Goal: Task Accomplishment & Management: Use online tool/utility

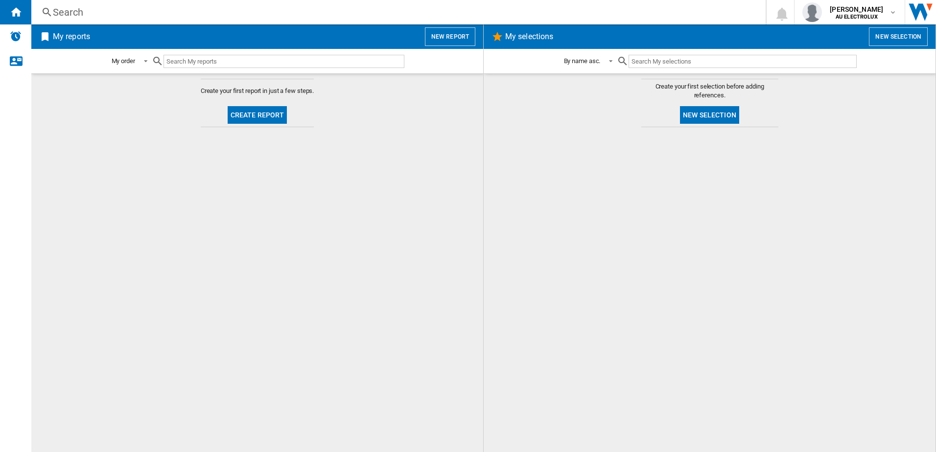
click at [255, 119] on button "Create report" at bounding box center [258, 115] width 60 height 18
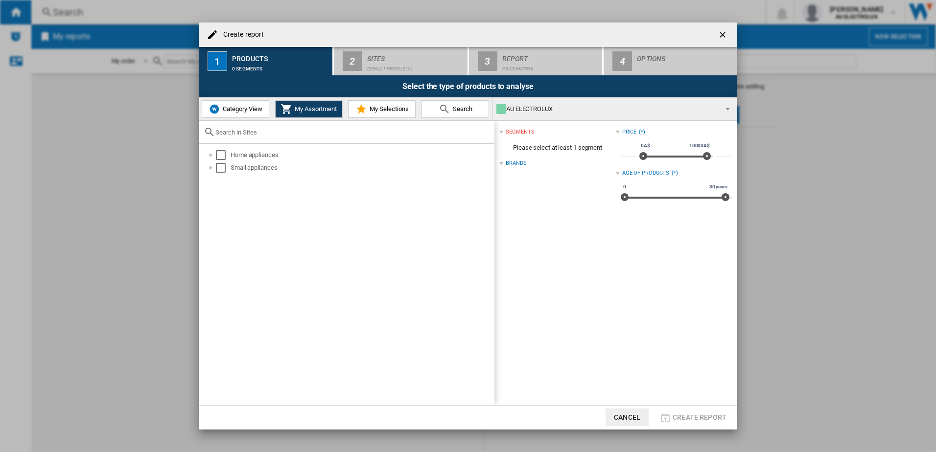
click at [236, 100] on button "Category View" at bounding box center [236, 109] width 68 height 18
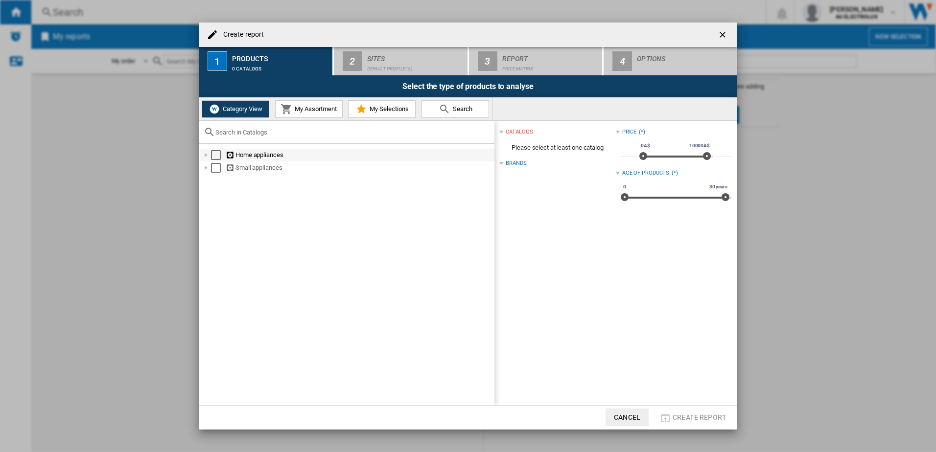
click at [218, 157] on div "Select" at bounding box center [216, 155] width 10 height 10
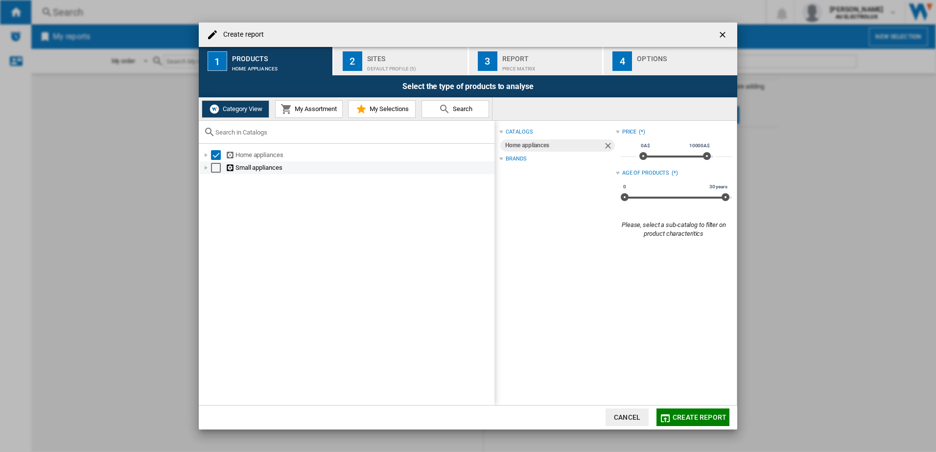
click at [216, 171] on div "Select" at bounding box center [216, 168] width 10 height 10
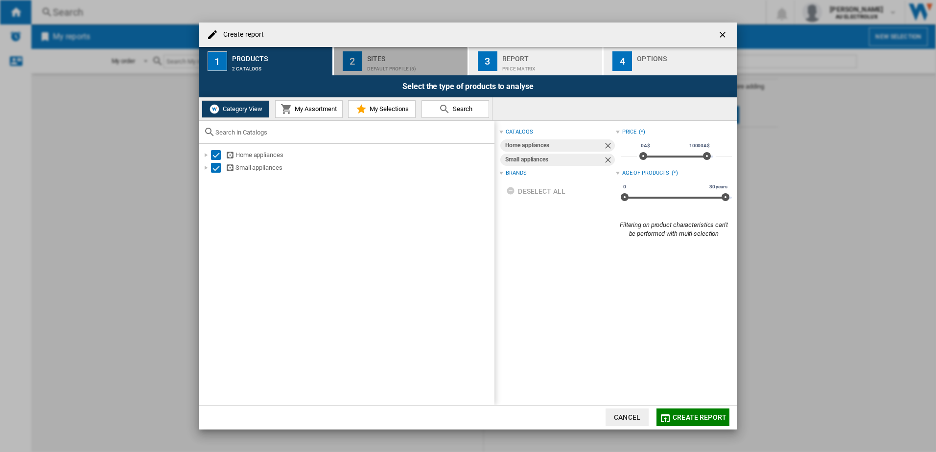
click at [377, 65] on div "Default profile (5)" at bounding box center [415, 66] width 96 height 10
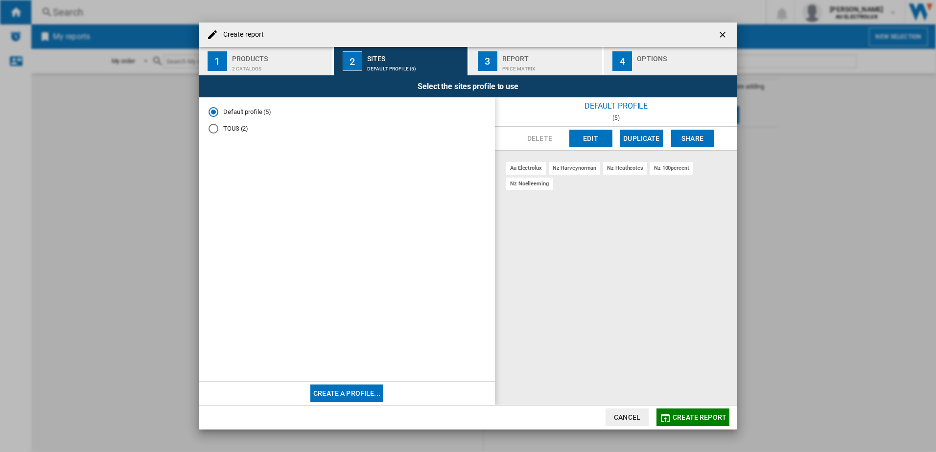
click at [593, 139] on button "Edit" at bounding box center [590, 139] width 43 height 18
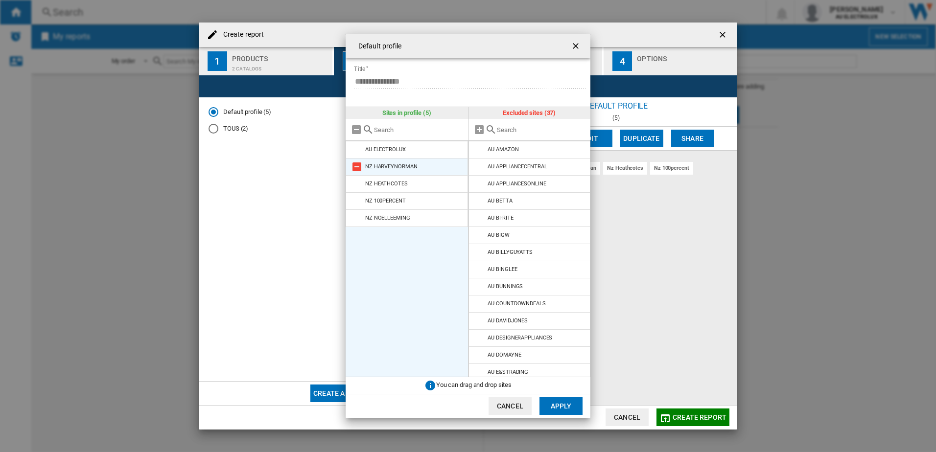
click at [358, 166] on md-icon at bounding box center [357, 167] width 12 height 12
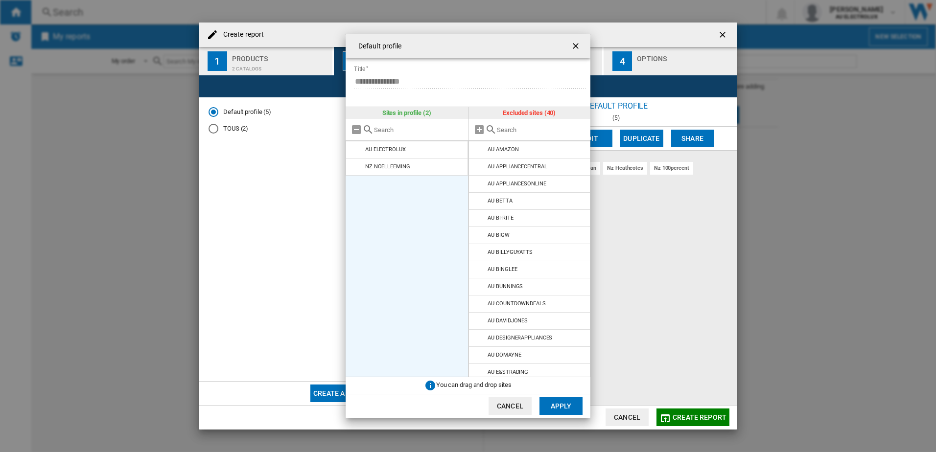
click at [358, 166] on md-icon at bounding box center [357, 167] width 12 height 12
click at [358, 167] on ul "AU ELECTROLUX NZ NOELLEEMING" at bounding box center [407, 259] width 122 height 236
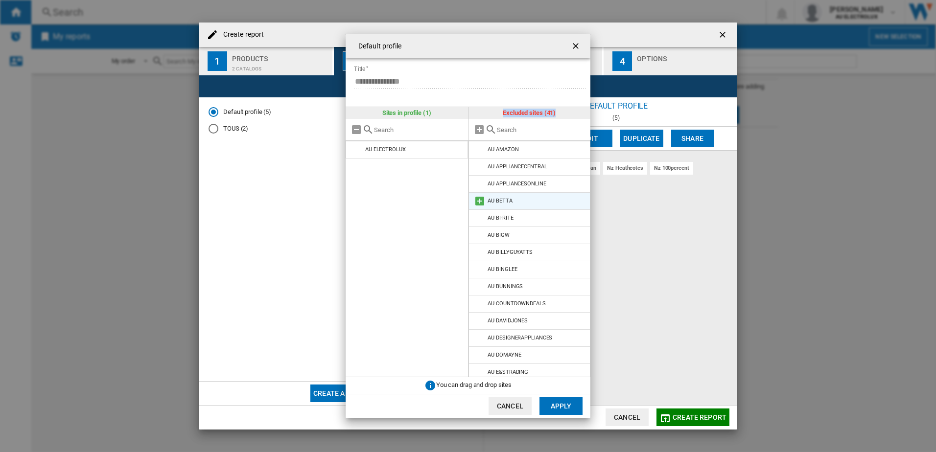
click at [477, 203] on md-icon at bounding box center [480, 201] width 12 height 12
click at [483, 254] on md-icon at bounding box center [480, 253] width 12 height 12
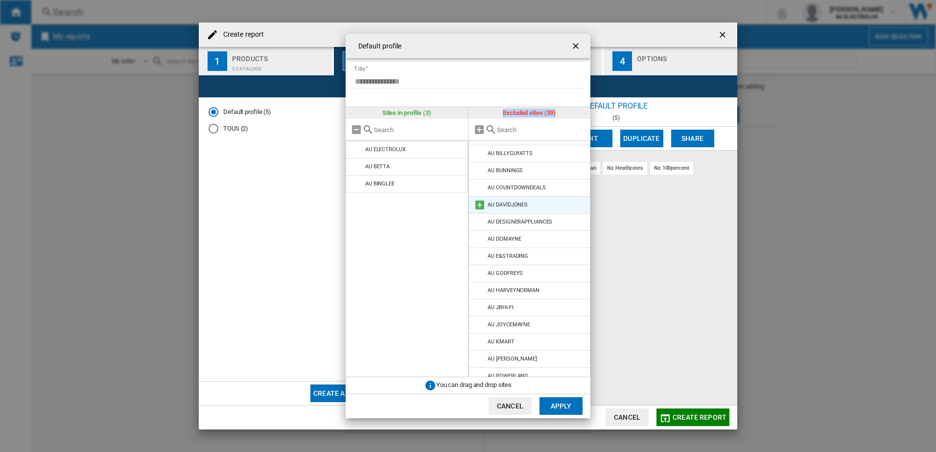
scroll to position [98, 0]
click at [478, 241] on md-icon at bounding box center [480, 240] width 12 height 12
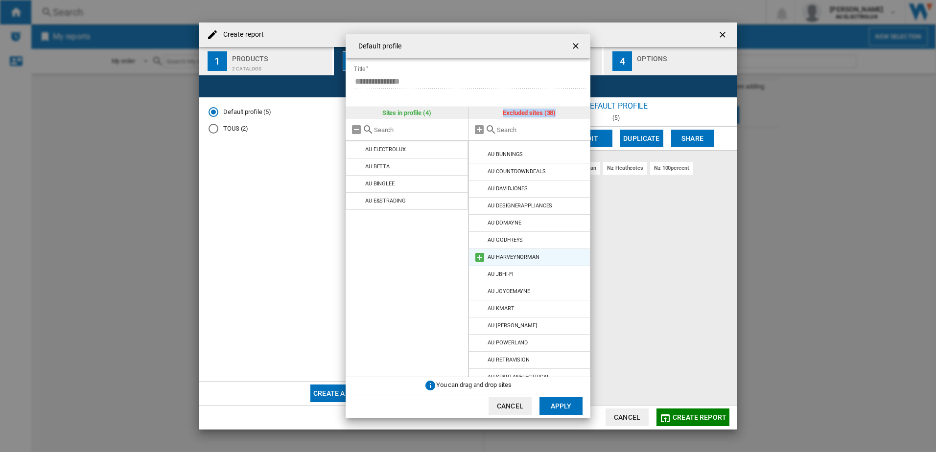
click at [478, 259] on md-icon at bounding box center [480, 258] width 12 height 12
click at [479, 260] on md-icon at bounding box center [480, 258] width 12 height 12
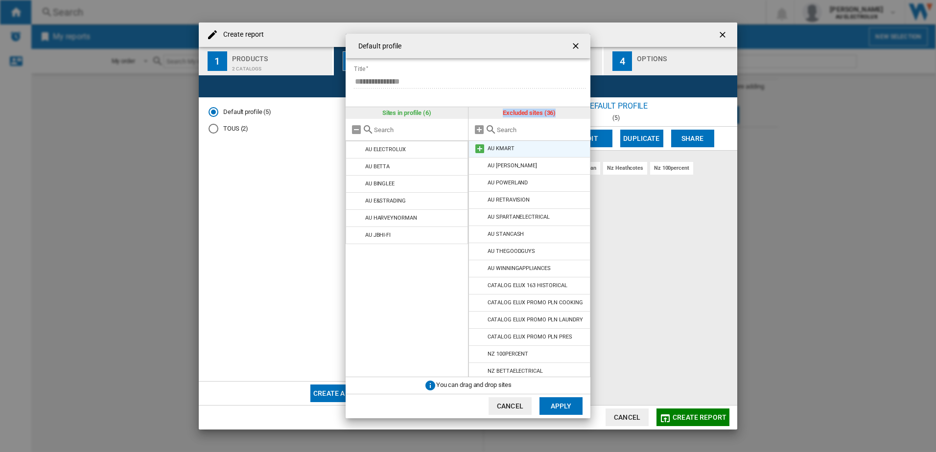
scroll to position [207, 0]
click at [479, 269] on md-icon at bounding box center [480, 268] width 12 height 12
click at [557, 405] on button "Apply" at bounding box center [560, 406] width 43 height 18
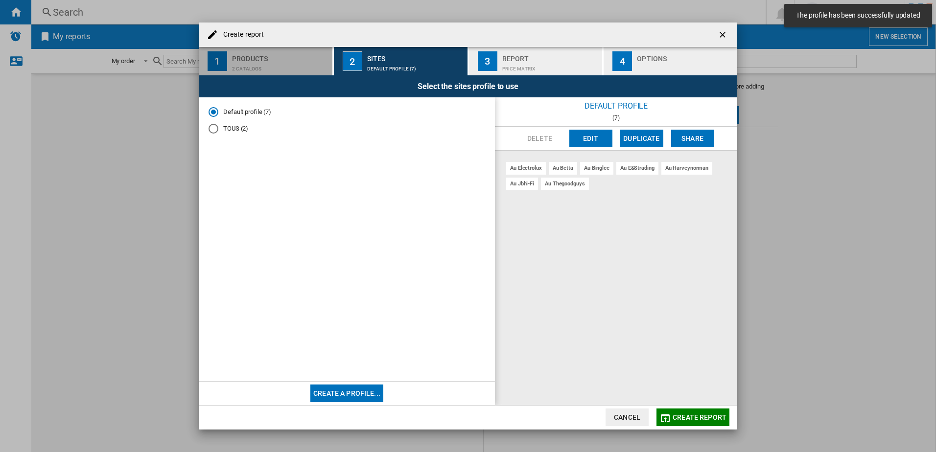
click at [259, 75] on button "1 Products 2 catalogs" at bounding box center [266, 61] width 135 height 28
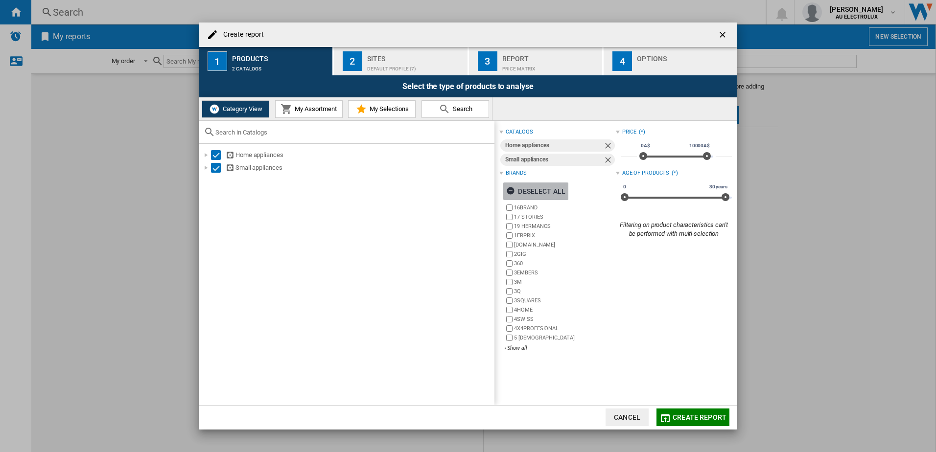
click at [512, 189] on ng-md-icon "button" at bounding box center [512, 192] width 12 height 12
click at [517, 349] on div "+Show all" at bounding box center [559, 348] width 111 height 7
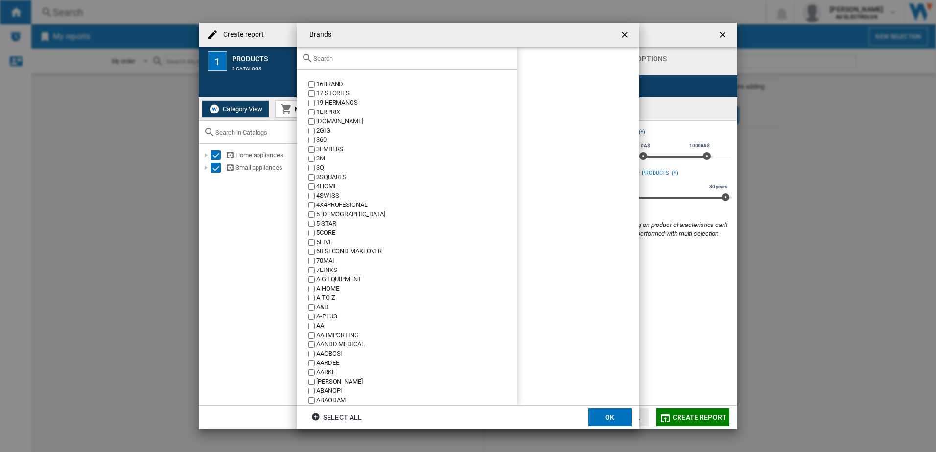
click at [332, 59] on input "text" at bounding box center [412, 58] width 199 height 7
click at [332, 60] on input "text" at bounding box center [412, 58] width 199 height 7
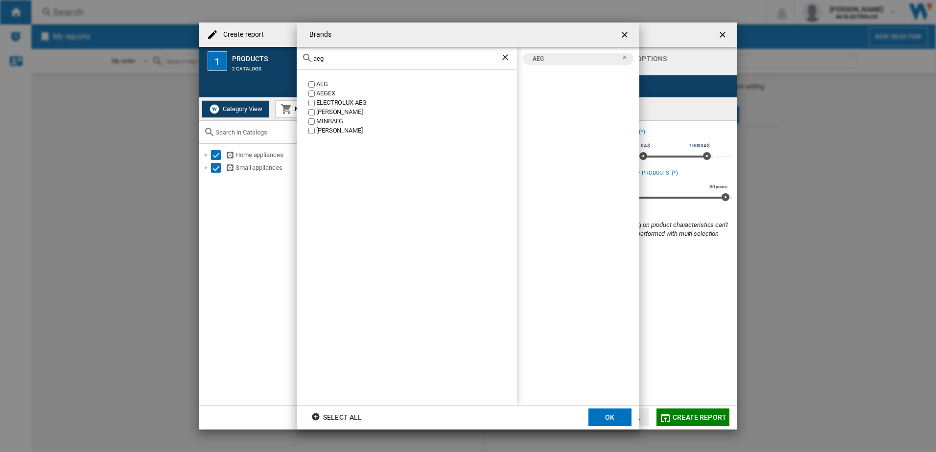
drag, startPoint x: 336, startPoint y: 60, endPoint x: 239, endPoint y: 54, distance: 97.1
click at [239, 54] on div "Brands aeg AEG AEGEX ELECTROLUX AEG [PERSON_NAME] [GEOGRAPHIC_DATA] [PERSON_NAM…" at bounding box center [468, 226] width 936 height 452
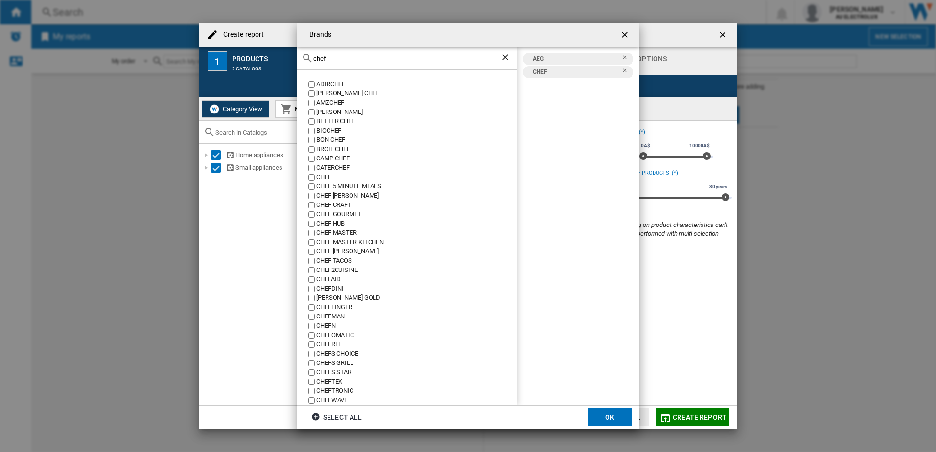
drag, startPoint x: 337, startPoint y: 60, endPoint x: 224, endPoint y: 59, distance: 113.6
click at [224, 59] on div "Brands chef ADIRCHEF [PERSON_NAME] CHEF AMZCHEF [PERSON_NAME] BETTER CHEF BIOCH…" at bounding box center [468, 226] width 936 height 452
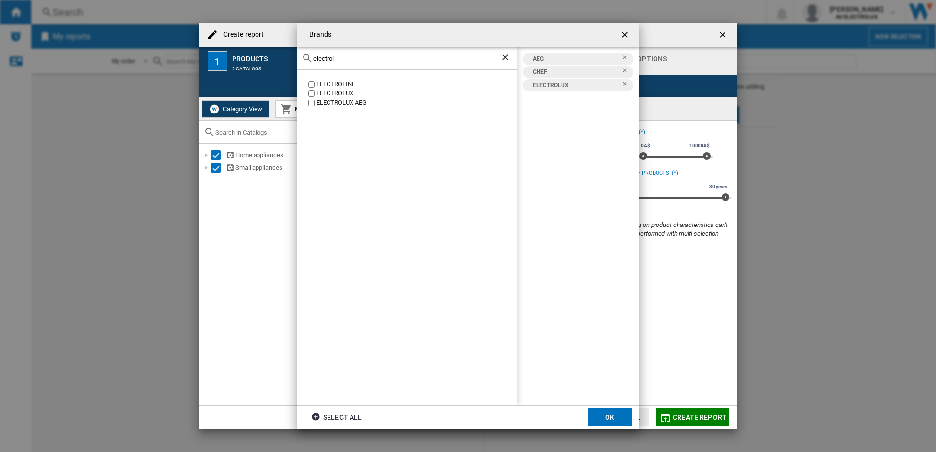
drag, startPoint x: 349, startPoint y: 58, endPoint x: 190, endPoint y: 49, distance: 158.8
click at [190, 49] on div "Brands electrol ELECTROLINE ELECTROLUX ELECTROLUX AEG AEG CHEF ELECTROLUX Selec…" at bounding box center [468, 226] width 936 height 452
drag, startPoint x: 349, startPoint y: 57, endPoint x: 180, endPoint y: 53, distance: 169.4
click at [180, 53] on div "Brands [PERSON_NAME] KELVINATOR AEG CHEF ELECTROLUX KELVINATOR Select all OK" at bounding box center [468, 226] width 936 height 452
click at [318, 86] on div "WESTINGHOUSE" at bounding box center [416, 84] width 201 height 9
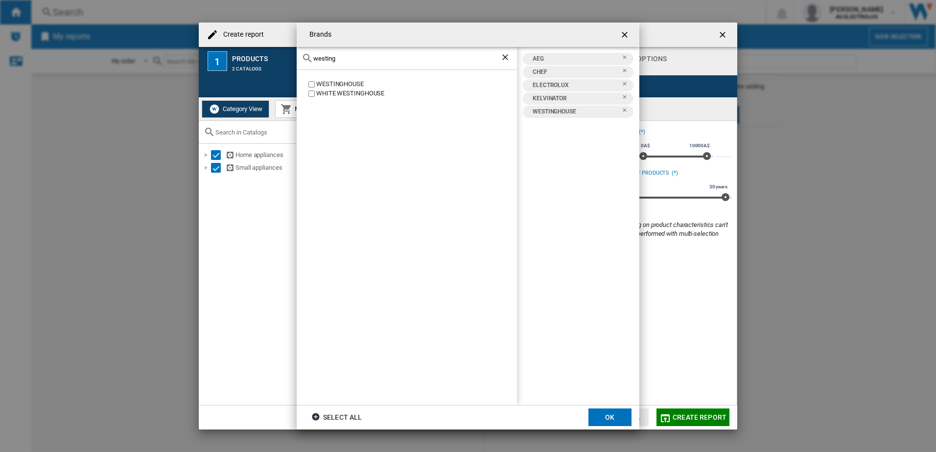
drag, startPoint x: 335, startPoint y: 61, endPoint x: 211, endPoint y: 55, distance: 123.5
click at [211, 55] on div "Brands westing [GEOGRAPHIC_DATA] [GEOGRAPHIC_DATA] AEG CHEF ELECTROLUX KELVINAT…" at bounding box center [468, 226] width 936 height 452
drag, startPoint x: 352, startPoint y: 62, endPoint x: 328, endPoint y: 51, distance: 26.1
click at [328, 51] on div "vint" at bounding box center [407, 58] width 220 height 23
drag, startPoint x: 335, startPoint y: 59, endPoint x: 217, endPoint y: 64, distance: 118.0
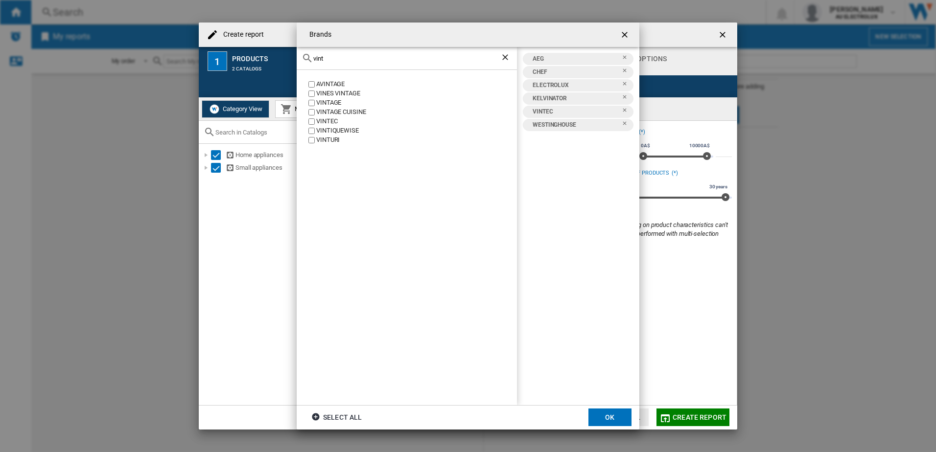
click at [217, 64] on div "Brands vint AVINTAGE VINES VINTAGE VINTAGE VINTAGE CUISINE VINTEC VINTIQUEWISE …" at bounding box center [468, 226] width 936 height 452
type input "beefe"
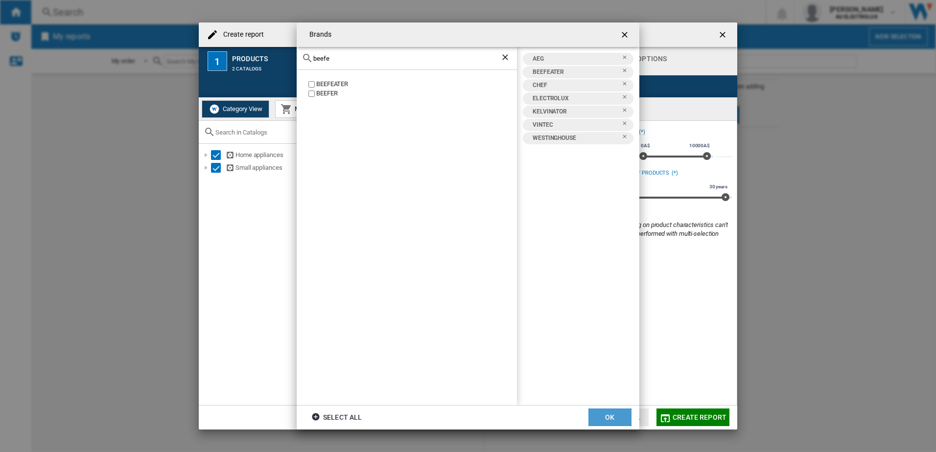
click at [618, 419] on button "OK" at bounding box center [609, 418] width 43 height 18
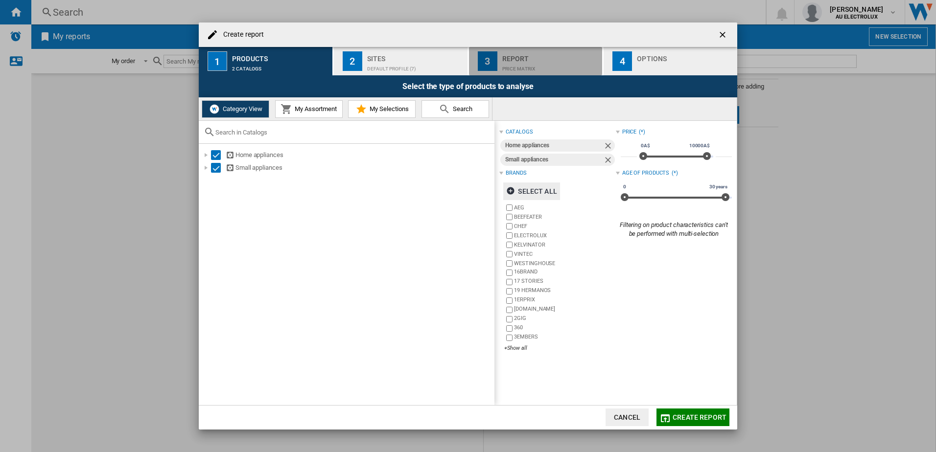
click at [519, 66] on div "Price Matrix" at bounding box center [550, 66] width 96 height 10
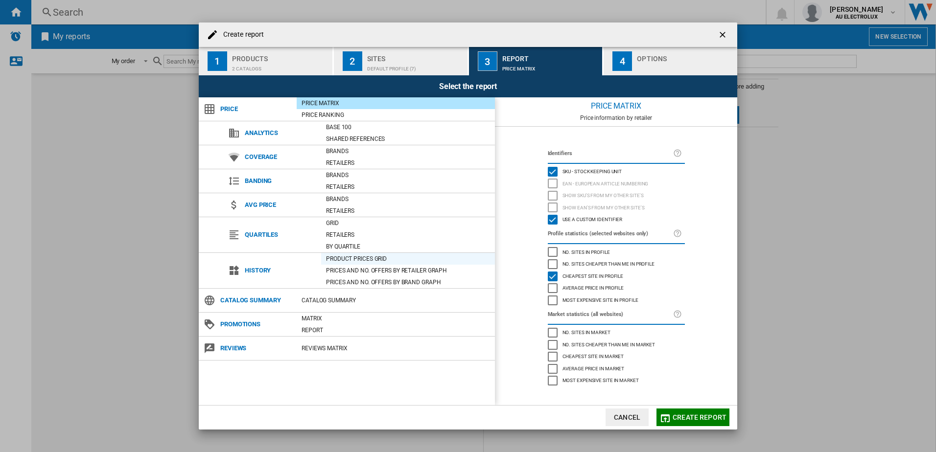
click at [363, 258] on div "Product prices grid" at bounding box center [408, 259] width 174 height 10
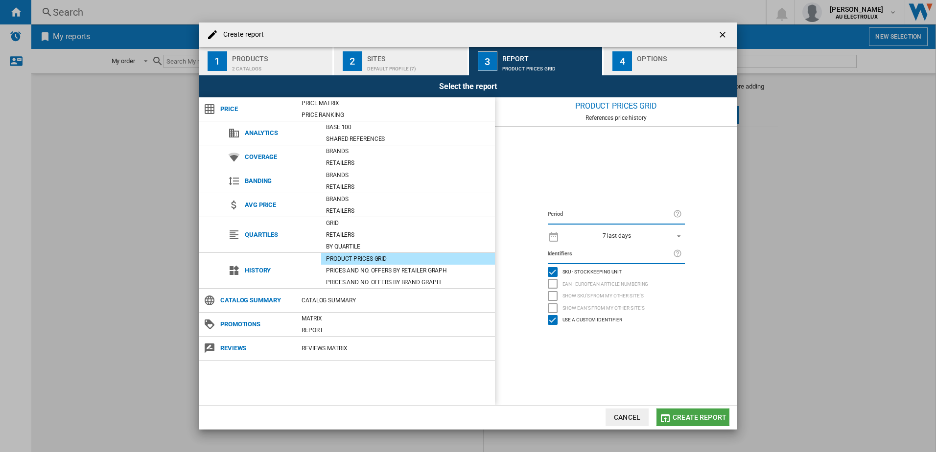
click at [695, 412] on button "Create report" at bounding box center [692, 418] width 73 height 18
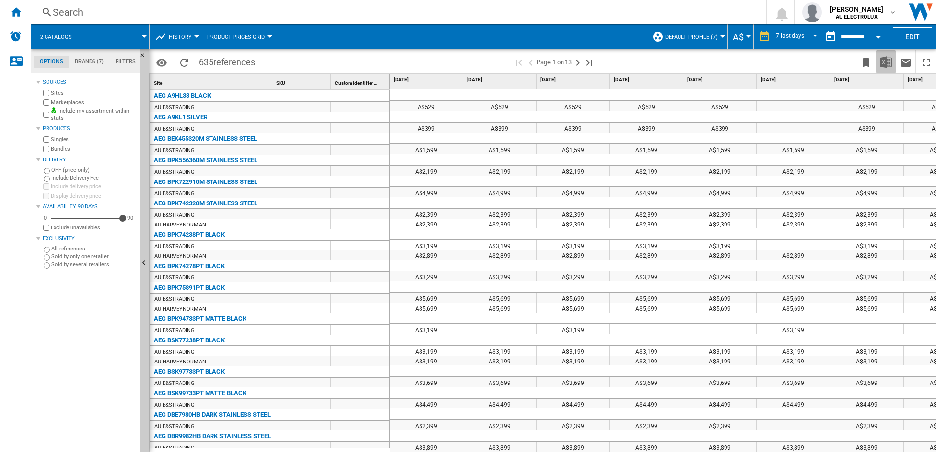
click at [885, 63] on img "Download in Excel" at bounding box center [886, 62] width 12 height 12
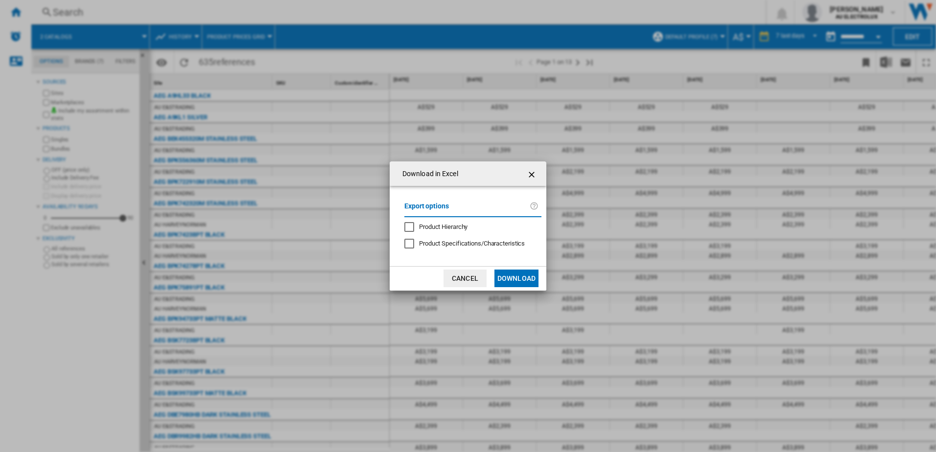
click at [509, 279] on button "Download" at bounding box center [516, 279] width 44 height 18
